Goal: Navigation & Orientation: Find specific page/section

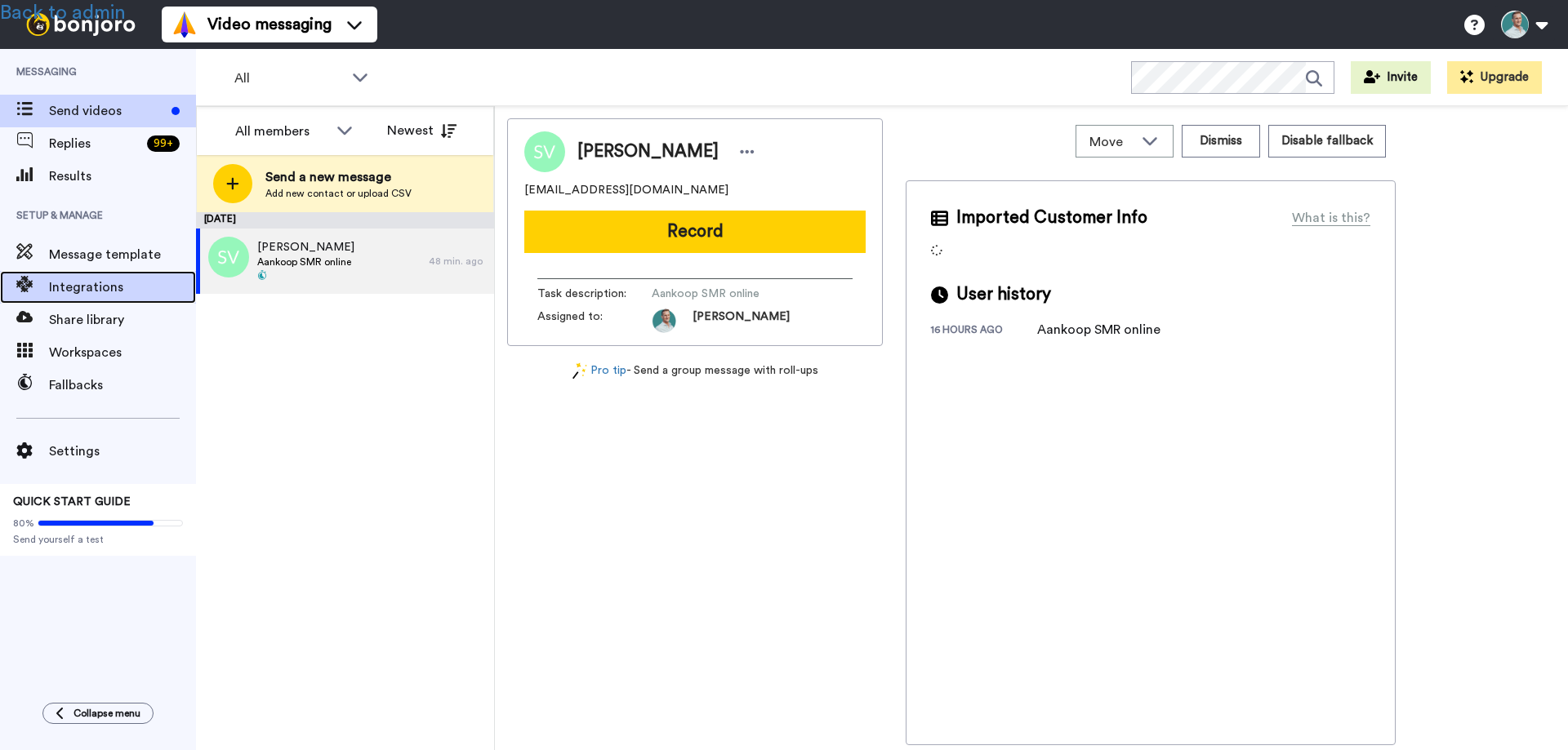
click at [88, 288] on span "Integrations" at bounding box center [123, 288] width 147 height 20
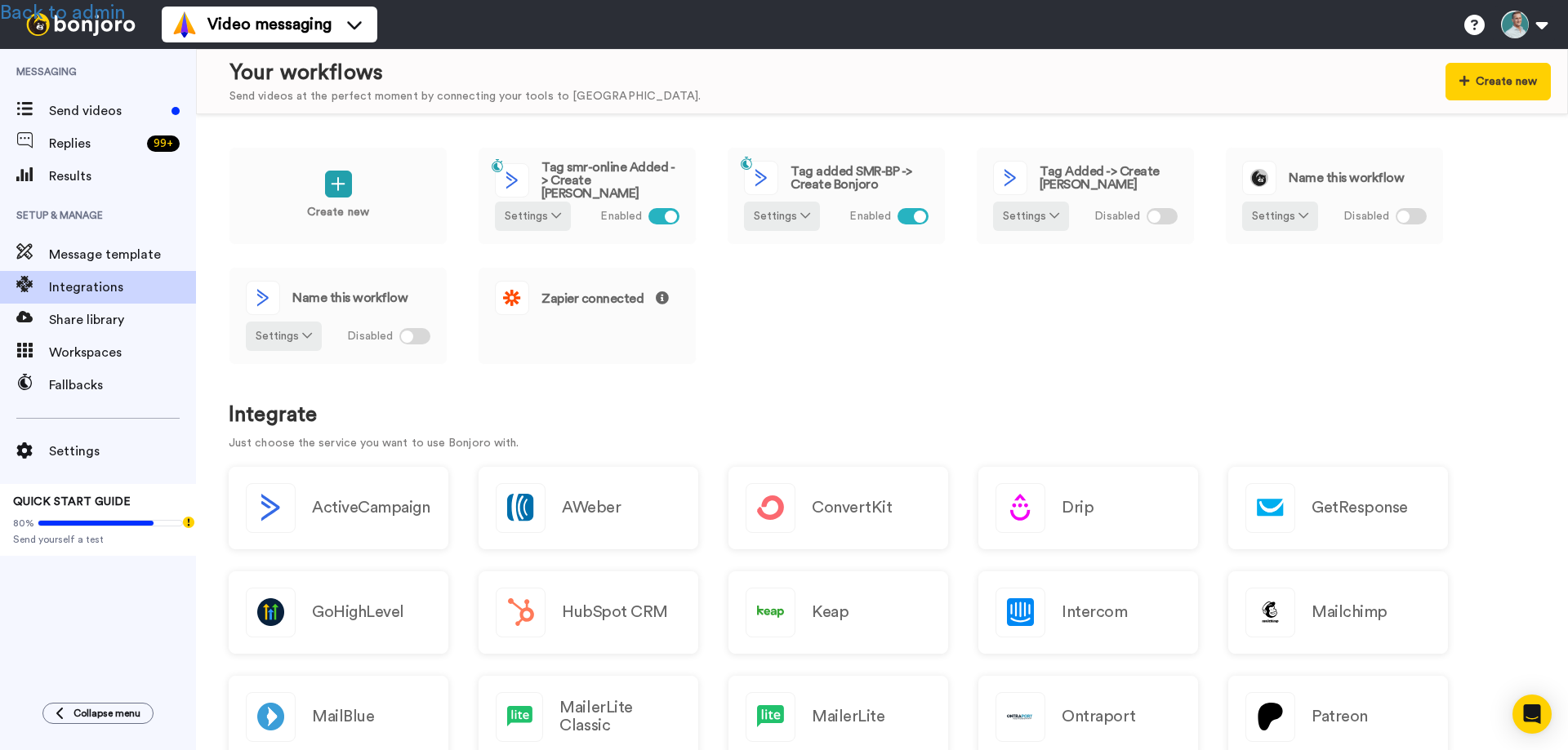
click at [144, 618] on div "Messaging Send videos Replies 99 + Results Setup & Manage Message template Inte…" at bounding box center [98, 368] width 196 height 638
click at [83, 448] on span "Settings" at bounding box center [123, 452] width 147 height 20
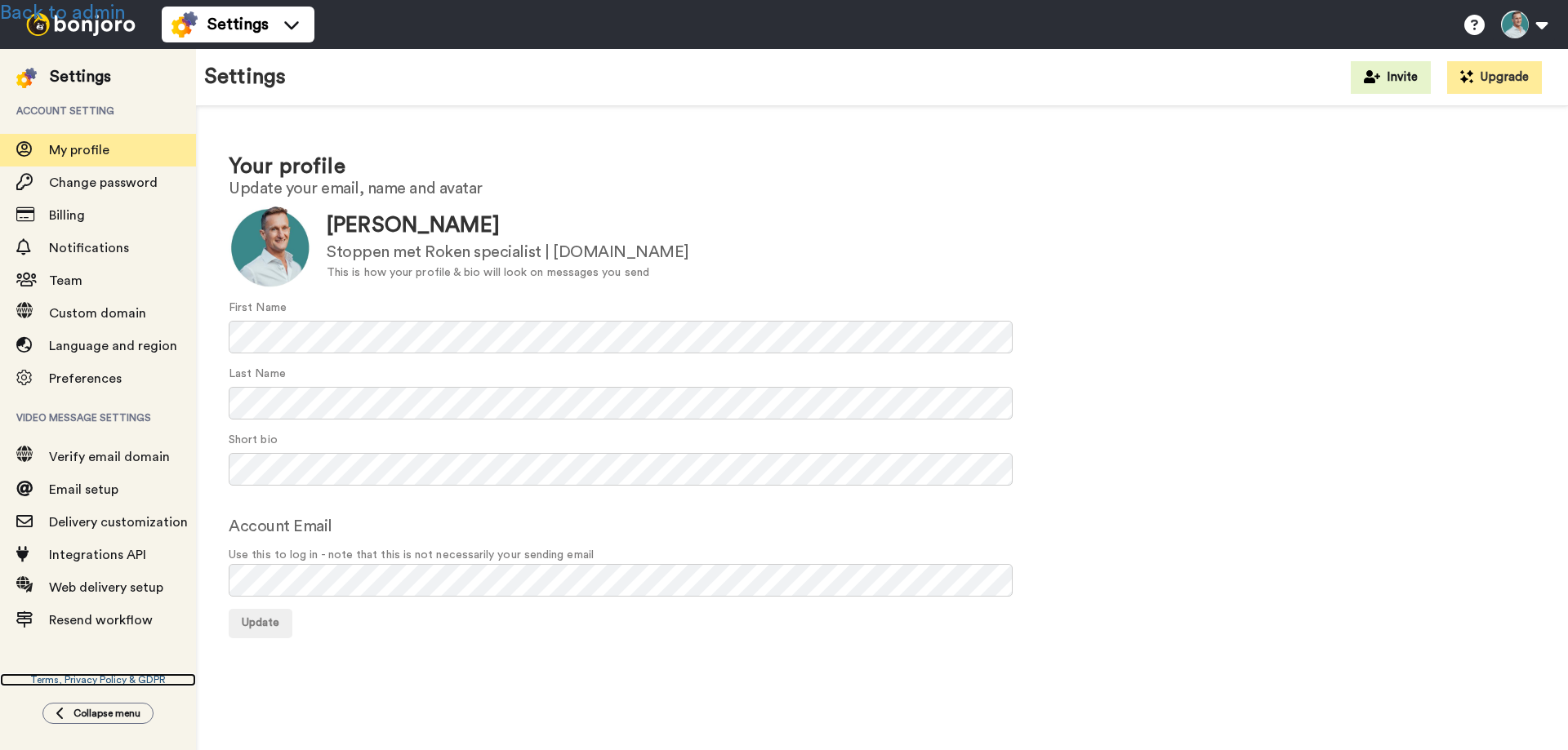
click at [108, 676] on link "Terms, Privacy Policy & GDPR" at bounding box center [98, 680] width 196 height 13
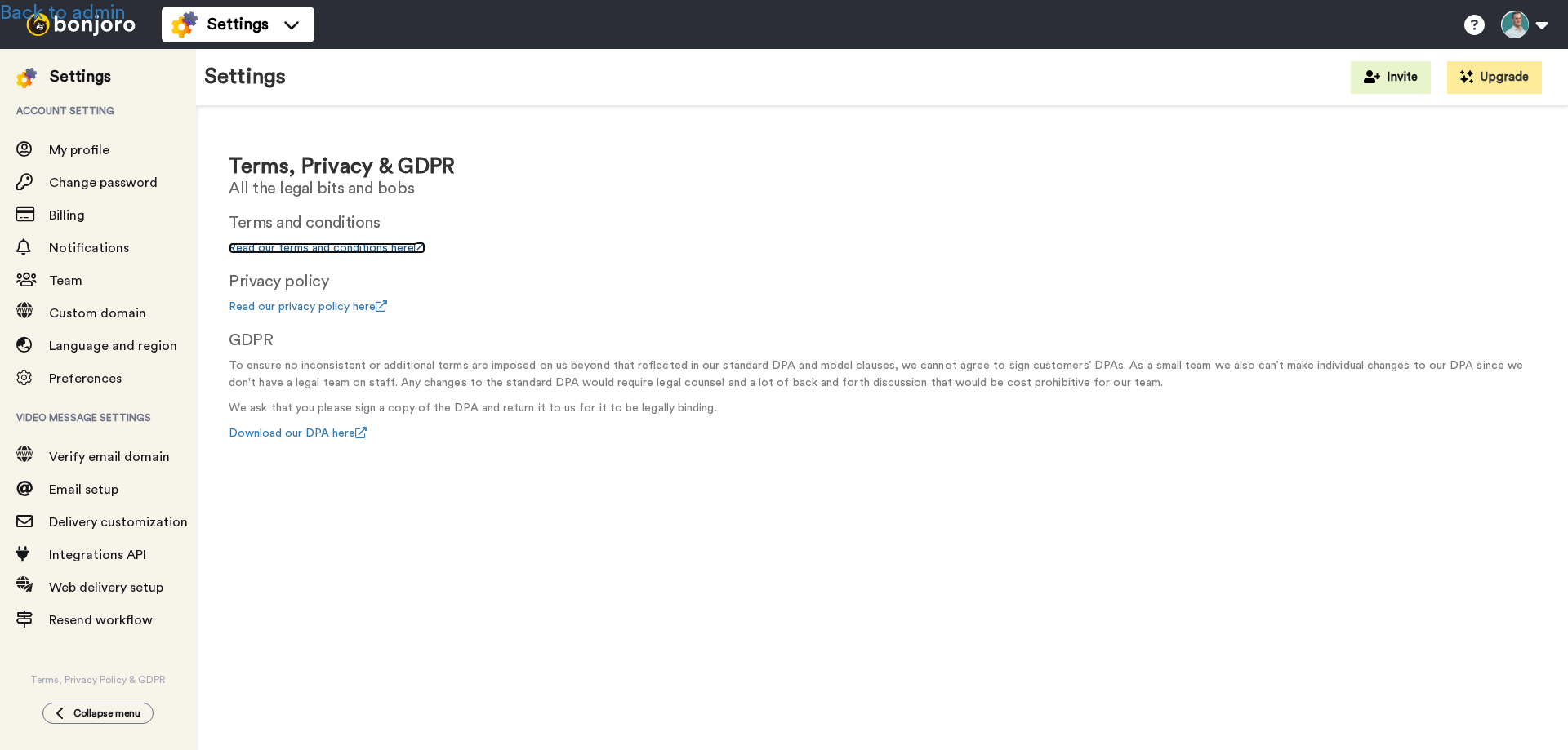
click at [309, 245] on link "Read our terms and conditions here" at bounding box center [327, 248] width 197 height 12
click at [61, 6] on link "Back to admin" at bounding box center [63, 13] width 126 height 20
